Goal: Task Accomplishment & Management: Use online tool/utility

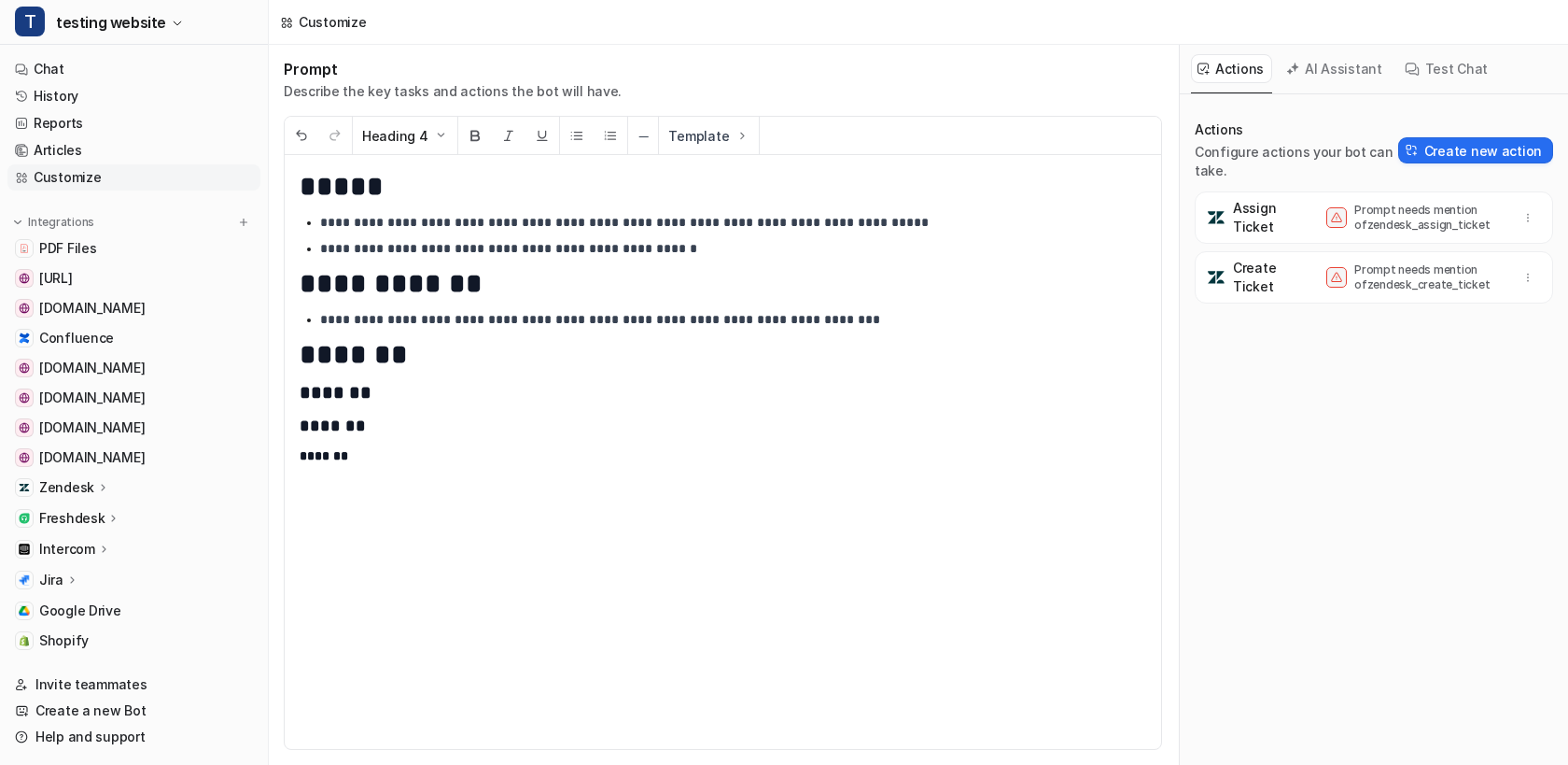
click at [69, 187] on link "Customize" at bounding box center [134, 177] width 253 height 26
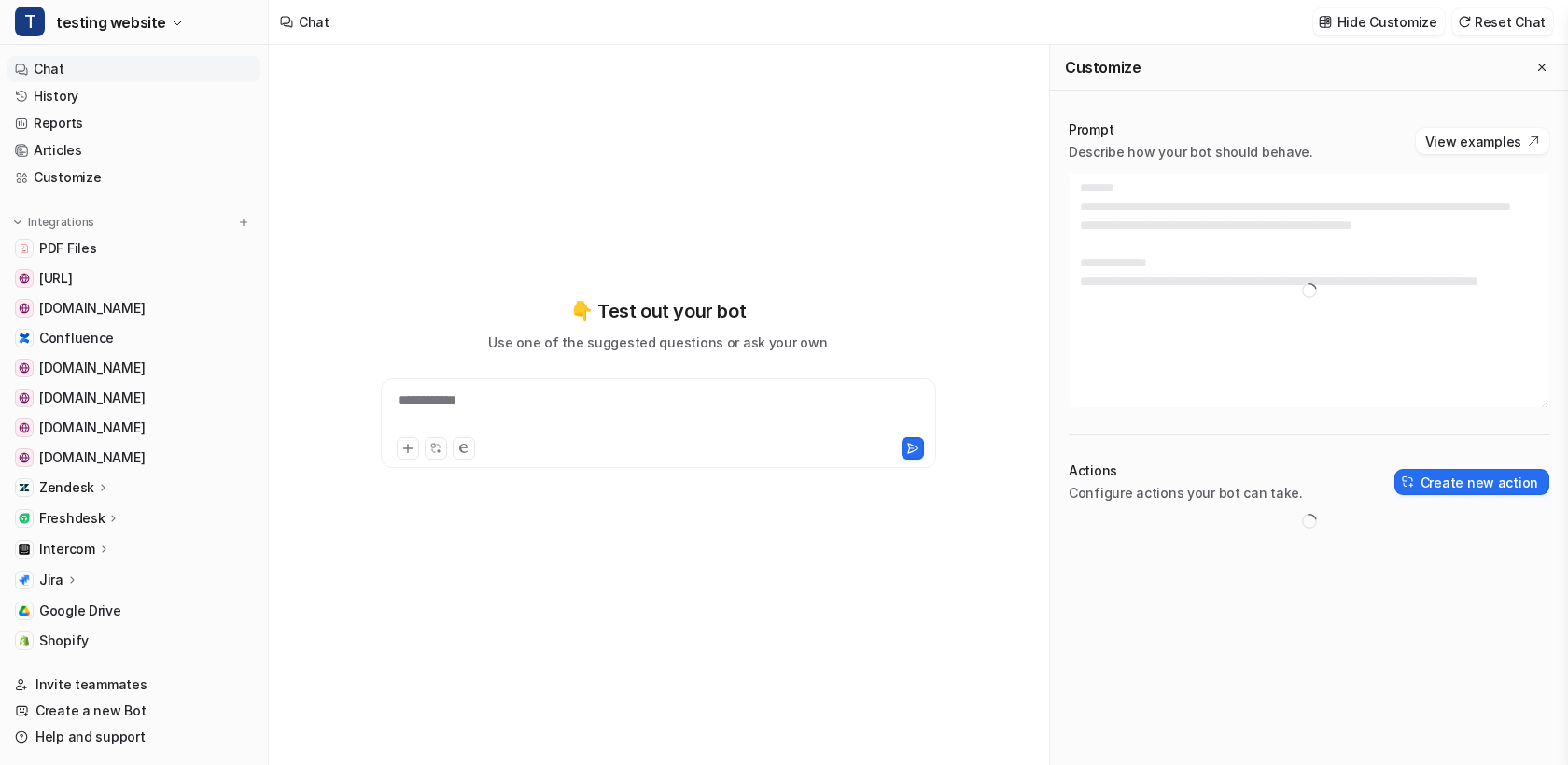
type textarea "**********"
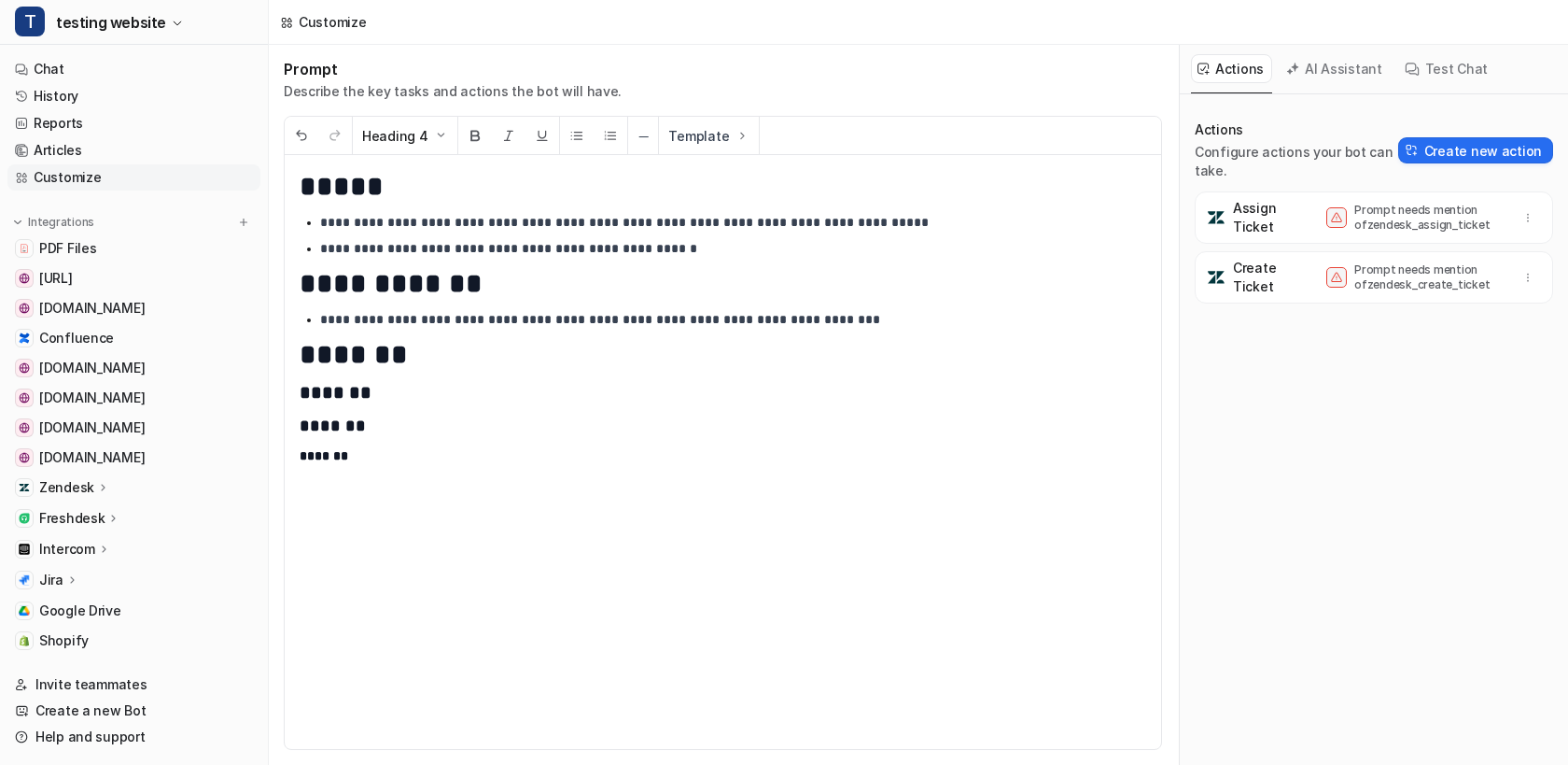
click at [93, 170] on link "Customize" at bounding box center [134, 177] width 253 height 26
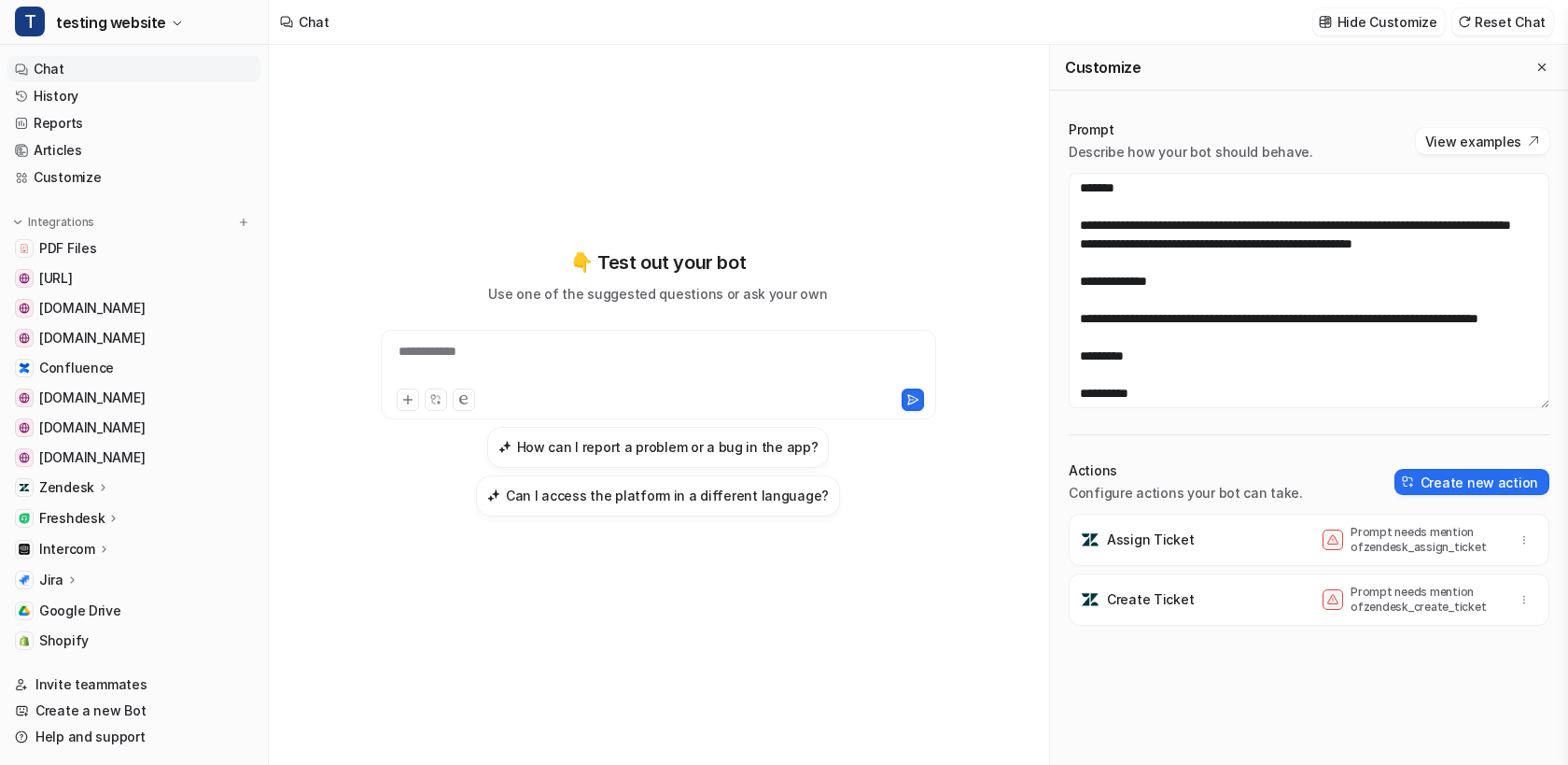
click at [717, 138] on div "**********" at bounding box center [658, 382] width 687 height 535
